Goal: Task Accomplishment & Management: Manage account settings

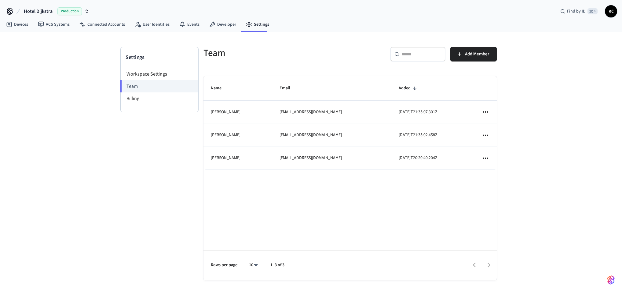
click at [77, 66] on div "Settings Workspace Settings Team Billing Team ​ ​ Add Member Name Email Added […" at bounding box center [311, 162] width 622 height 260
click at [17, 21] on link "Devices" at bounding box center [17, 24] width 32 height 11
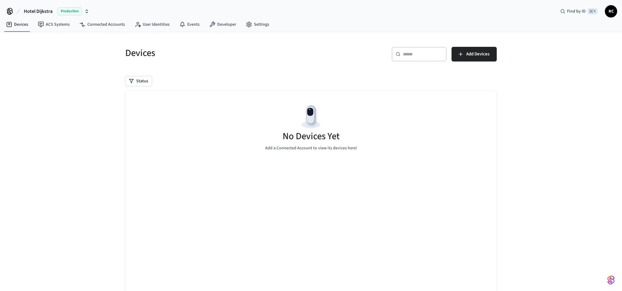
click at [264, 35] on div "Devices ​ ​ Add Devices Status No Devices Yet Add a Connected Account to view i…" at bounding box center [311, 171] width 391 height 278
click at [253, 24] on link "Settings" at bounding box center [257, 24] width 33 height 11
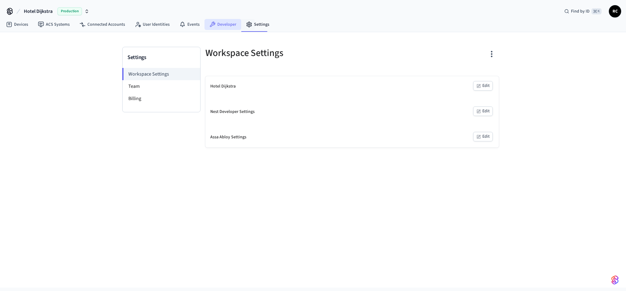
click at [216, 24] on link "Developer" at bounding box center [223, 24] width 37 height 11
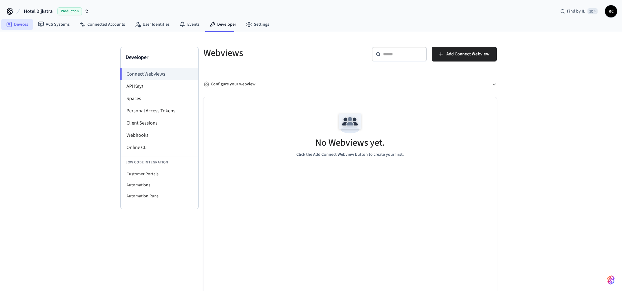
click at [14, 28] on link "Devices" at bounding box center [17, 24] width 32 height 11
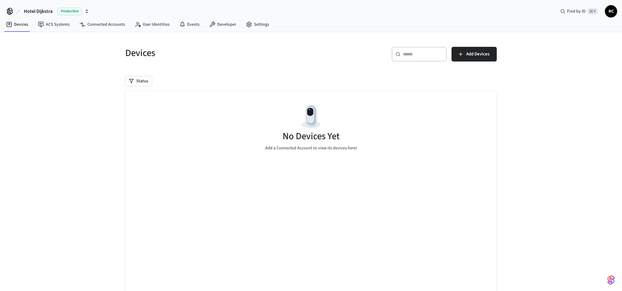
click at [480, 161] on div "No Devices Yet Add a Connected Account to view its devices here!" at bounding box center [311, 127] width 372 height 73
click at [334, 60] on div "​ ​ Add Devices" at bounding box center [406, 57] width 182 height 20
click at [45, 10] on span "Hotel Dijkstra" at bounding box center [38, 11] width 29 height 7
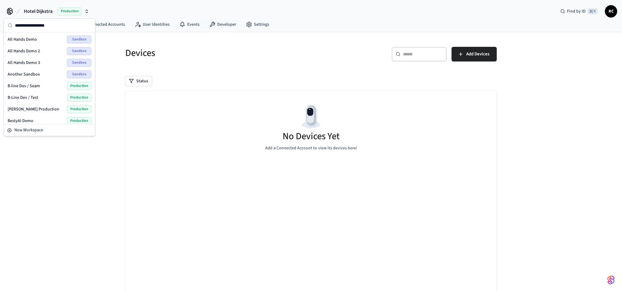
click at [338, 40] on div "​ ​ Add Devices" at bounding box center [403, 52] width 190 height 27
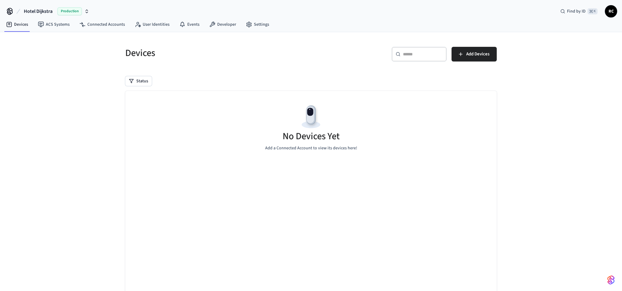
click at [160, 169] on div "No Devices Yet Add a Connected Account to view its devices here!" at bounding box center [311, 193] width 372 height 204
click at [50, 13] on span "Hotel Dijkstra" at bounding box center [38, 11] width 29 height 7
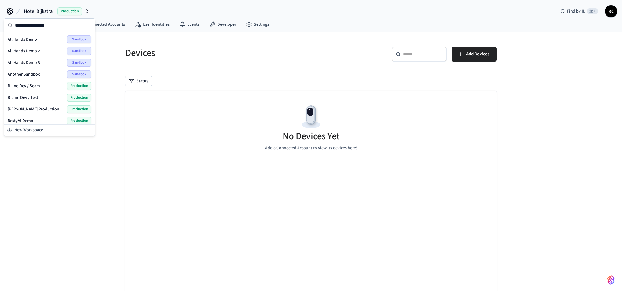
click at [358, 193] on div "No Devices Yet Add a Connected Account to view its devices here!" at bounding box center [311, 193] width 372 height 204
